Goal: Information Seeking & Learning: Learn about a topic

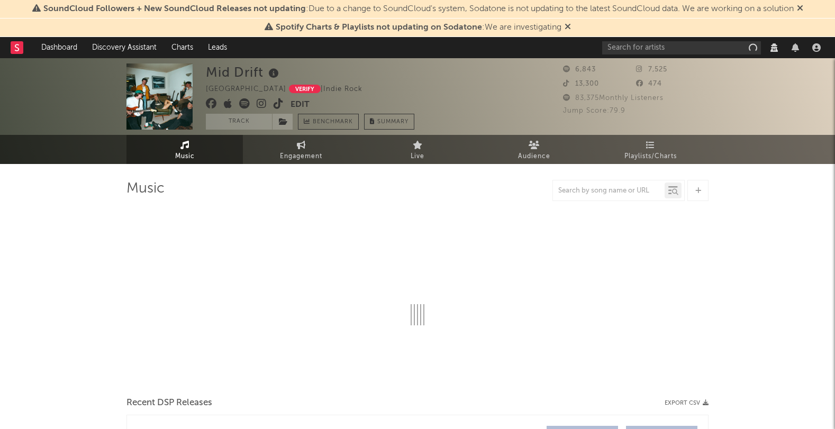
select select "View all"
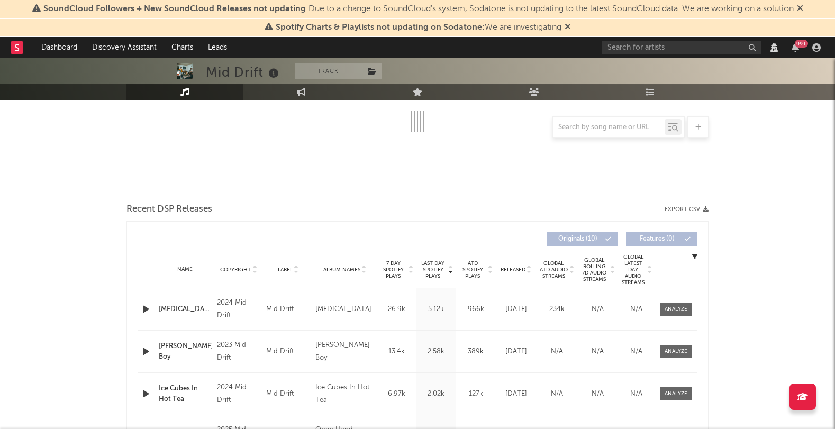
scroll to position [299, 0]
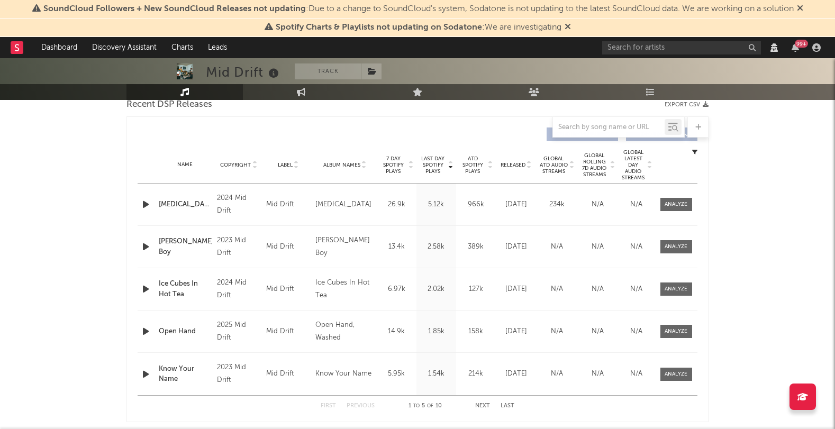
click at [516, 165] on span "Released" at bounding box center [513, 165] width 25 height 6
select select "View all"
click at [678, 243] on div at bounding box center [676, 247] width 23 height 8
select select "View all"
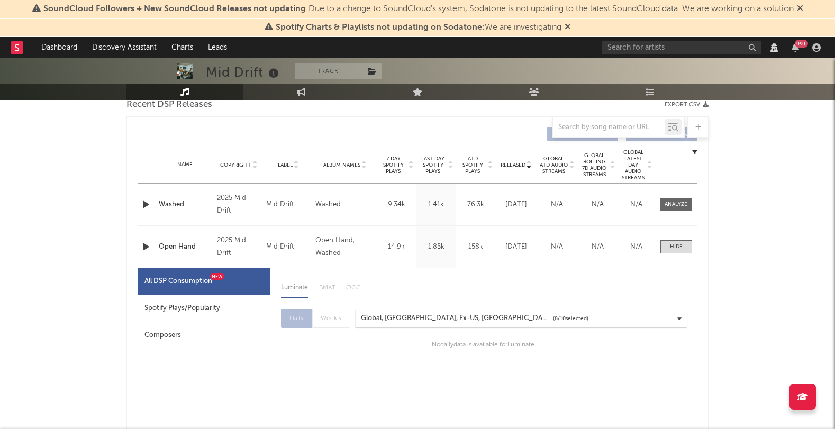
click at [220, 313] on div "Spotify Plays/Popularity" at bounding box center [204, 308] width 132 height 27
select select "1w"
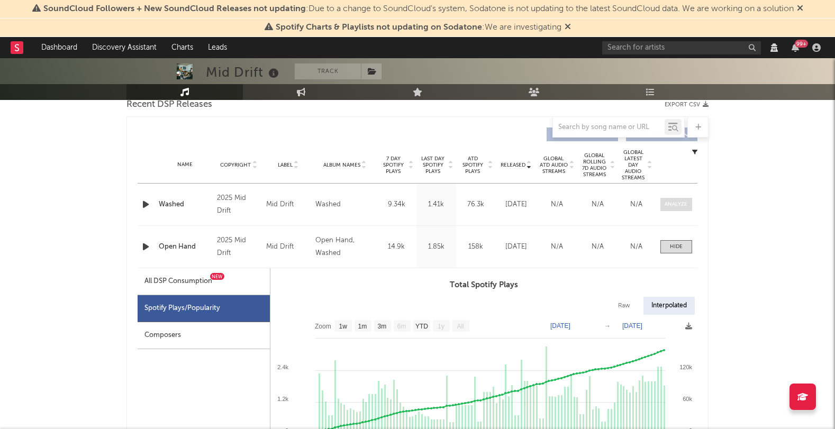
click at [677, 204] on div at bounding box center [676, 205] width 23 height 8
select select "View all"
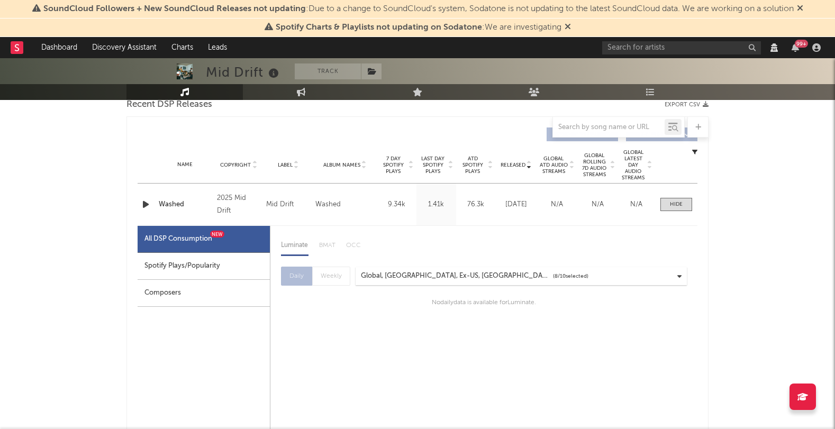
click at [223, 267] on div "Spotify Plays/Popularity" at bounding box center [204, 266] width 132 height 27
select select "1w"
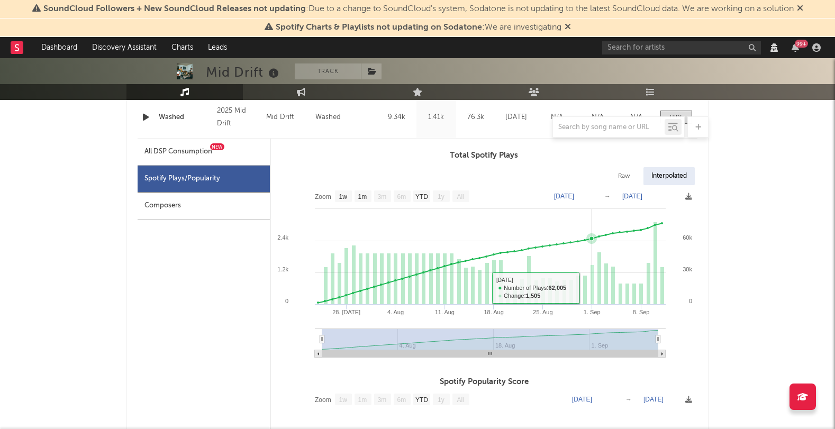
scroll to position [385, 0]
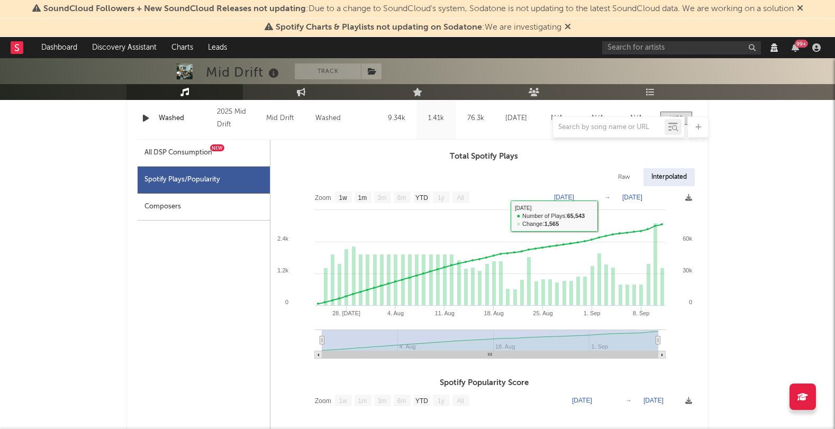
click at [623, 169] on div "Raw" at bounding box center [624, 177] width 28 height 18
select select "1w"
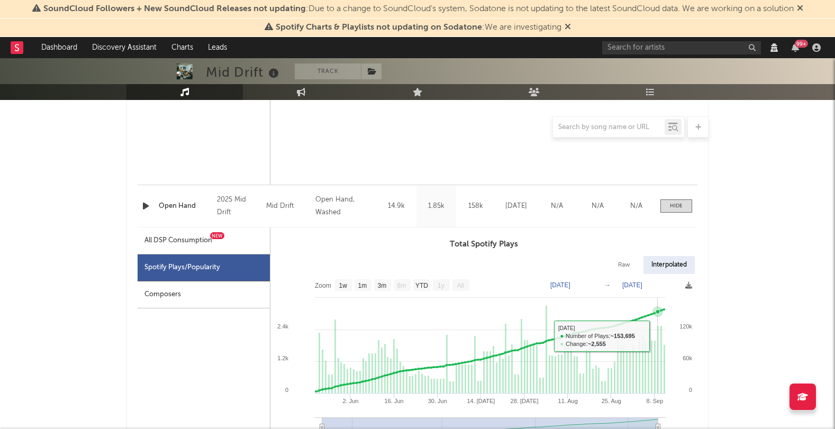
scroll to position [979, 0]
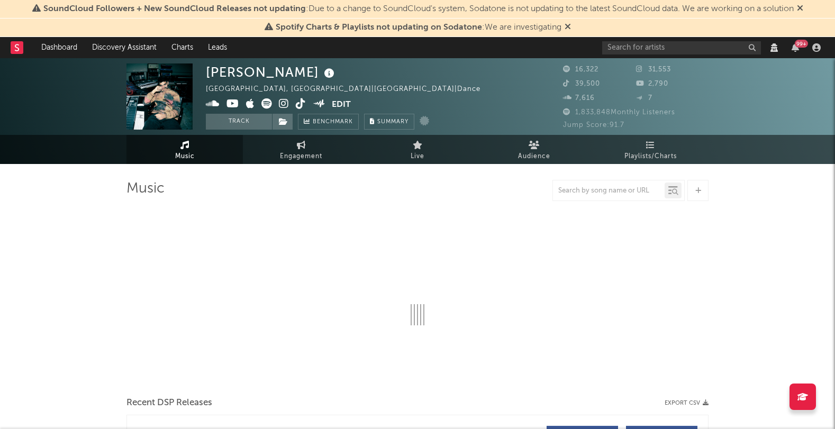
select select "View all"
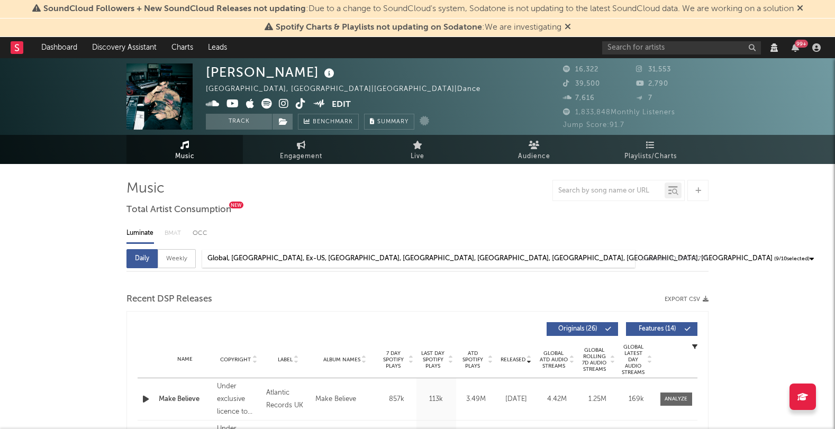
select select "6m"
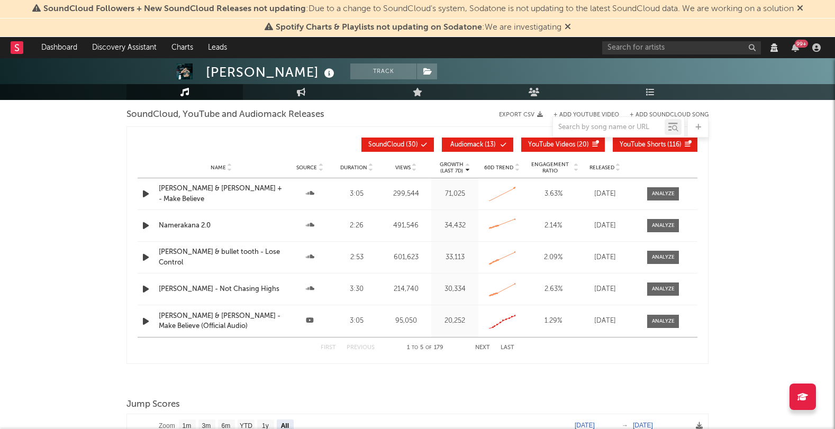
scroll to position [1242, 0]
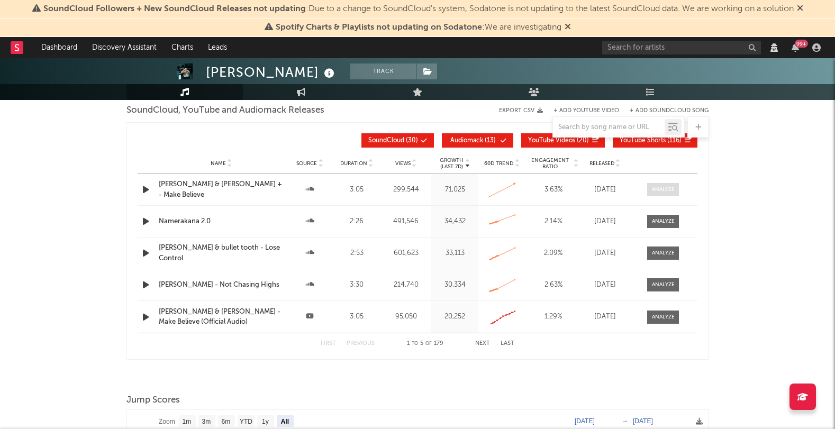
click at [668, 194] on div at bounding box center [663, 190] width 23 height 8
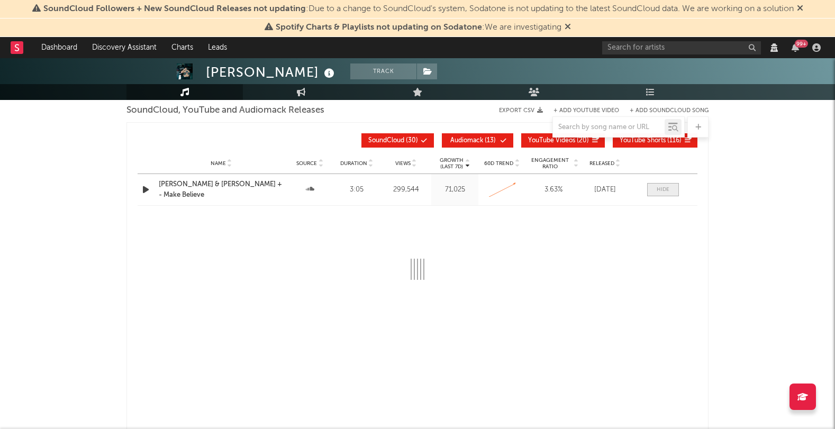
select select "View all"
select select "6m"
select select "All"
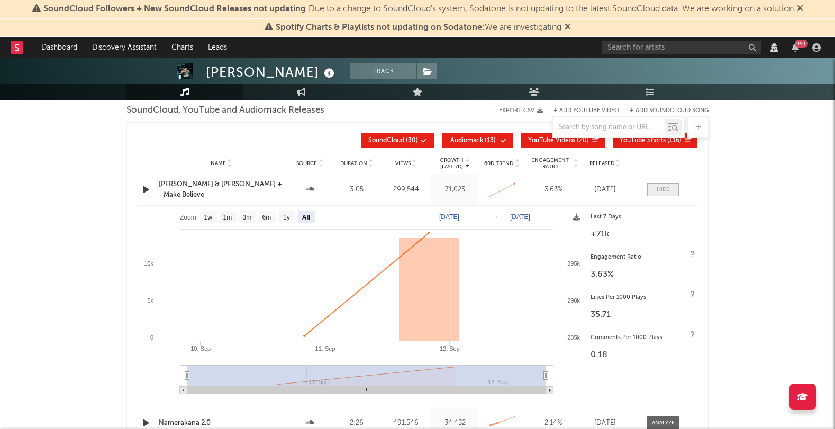
click at [664, 196] on span at bounding box center [663, 189] width 32 height 13
select select "View all"
select select "6m"
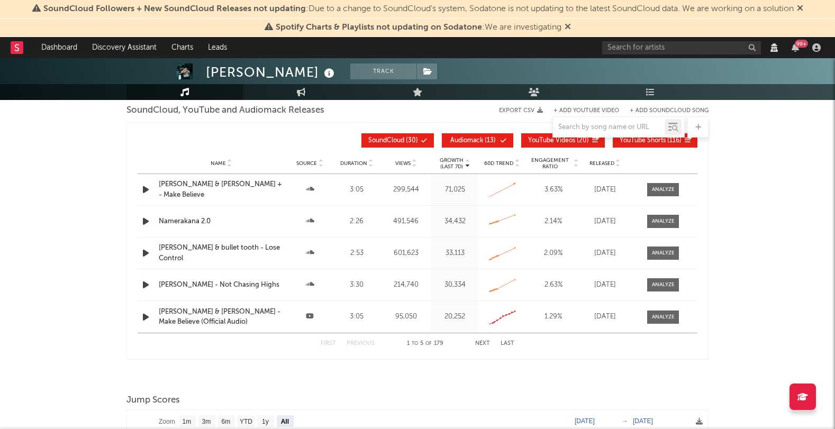
click at [657, 237] on div "Name Namerakana 2.0 Source Duration 2:26 Views 491,546 Growth (Last 7d) 34,432 …" at bounding box center [418, 221] width 560 height 31
drag, startPoint x: 588, startPoint y: 162, endPoint x: 600, endPoint y: 168, distance: 14.0
click at [590, 162] on div "Name Source Duration Views Growth (Last 7d) 60D Trend Engagement Ratio Released" at bounding box center [418, 163] width 560 height 21
click at [600, 167] on span "Released" at bounding box center [602, 163] width 25 height 6
